Goal: Task Accomplishment & Management: Manage account settings

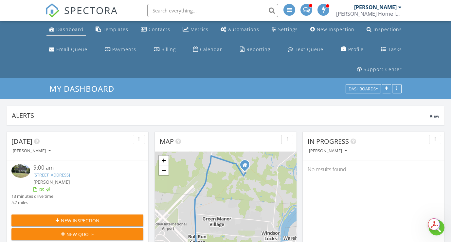
click at [65, 30] on div "Dashboard" at bounding box center [69, 29] width 27 height 6
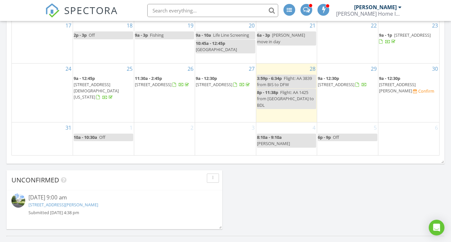
scroll to position [486, 0]
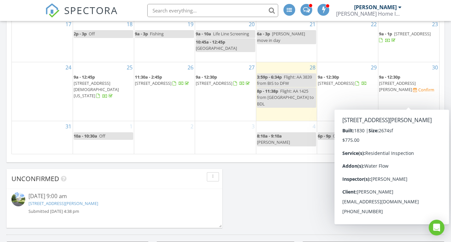
click at [403, 92] on span "133 Terry's Plain Rd, Simsbury 06070" at bounding box center [397, 86] width 37 height 12
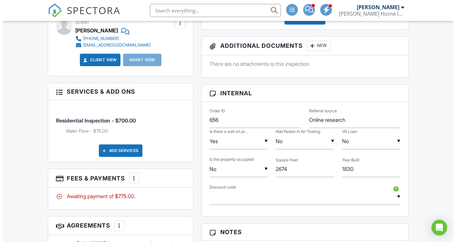
scroll to position [339, 0]
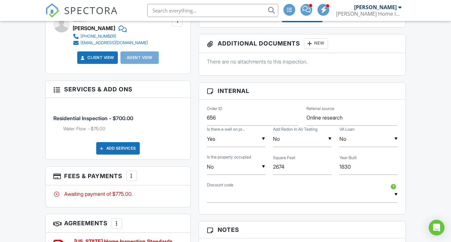
click at [114, 154] on div "Add Services" at bounding box center [118, 148] width 44 height 12
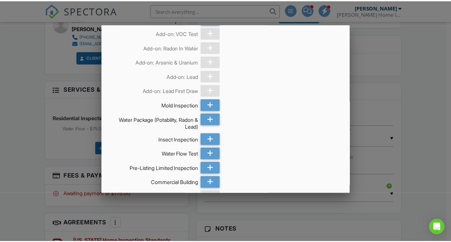
scroll to position [297, 0]
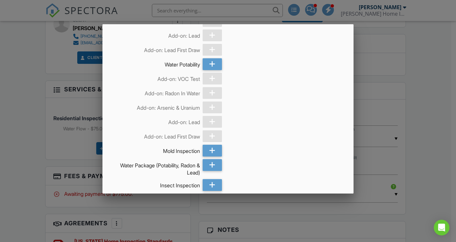
click at [423, 60] on div at bounding box center [228, 118] width 456 height 302
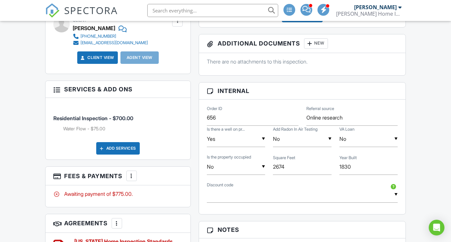
click at [59, 92] on div at bounding box center [56, 89] width 7 height 7
click at [56, 92] on div at bounding box center [56, 89] width 7 height 7
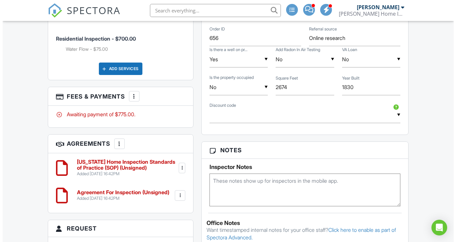
scroll to position [423, 0]
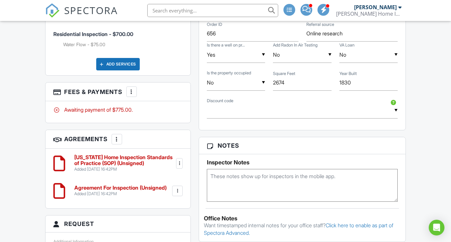
click at [130, 95] on div at bounding box center [131, 91] width 7 height 7
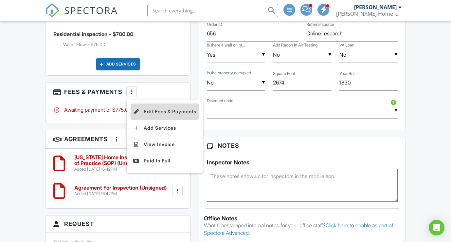
click at [152, 120] on li "Edit Fees & Payments" at bounding box center [165, 111] width 68 height 16
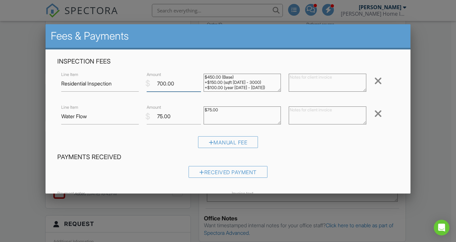
click at [159, 83] on input "700.00" at bounding box center [174, 84] width 54 height 16
type input "800.00"
click at [306, 84] on textarea at bounding box center [328, 83] width 78 height 18
drag, startPoint x: 286, startPoint y: 76, endPoint x: 307, endPoint y: 78, distance: 20.3
click at [289, 76] on textarea "$100 for the inspection of the barn" at bounding box center [328, 83] width 78 height 18
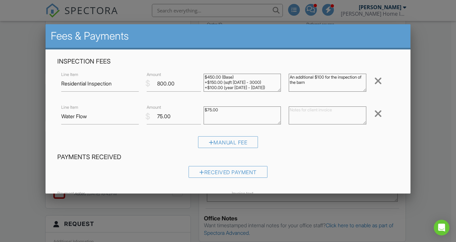
click at [310, 83] on textarea "An additional $100 for the inspection of the barn" at bounding box center [328, 83] width 78 height 18
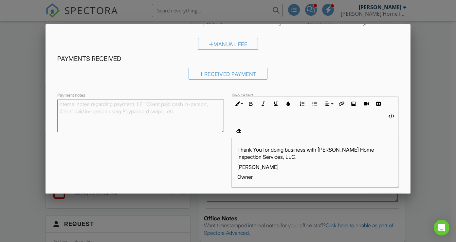
scroll to position [111, 0]
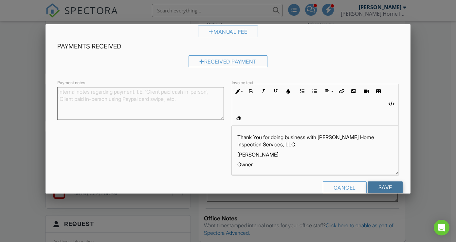
type textarea "An additional $100 for the inspection of the barn"
click at [382, 181] on input "Save" at bounding box center [385, 187] width 35 height 12
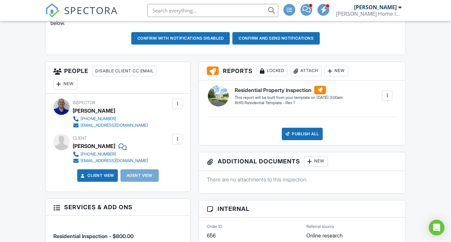
scroll to position [223, 0]
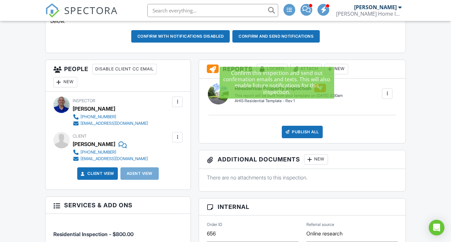
click at [230, 43] on button "Confirm and send notifications" at bounding box center [180, 36] width 99 height 12
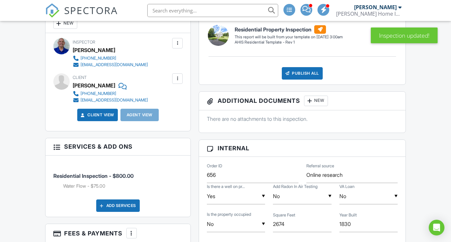
scroll to position [212, 0]
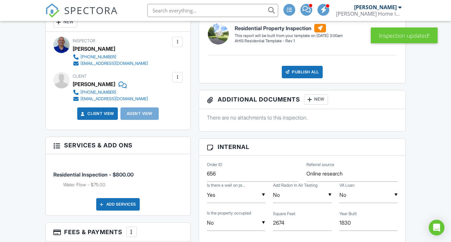
click at [384, 37] on div at bounding box center [387, 34] width 7 height 7
click at [375, 56] on div "Build Now" at bounding box center [374, 52] width 32 height 8
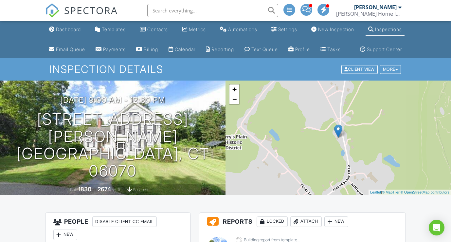
click at [66, 28] on div "Dashboard" at bounding box center [68, 29] width 25 height 6
